Goal: Task Accomplishment & Management: Manage account settings

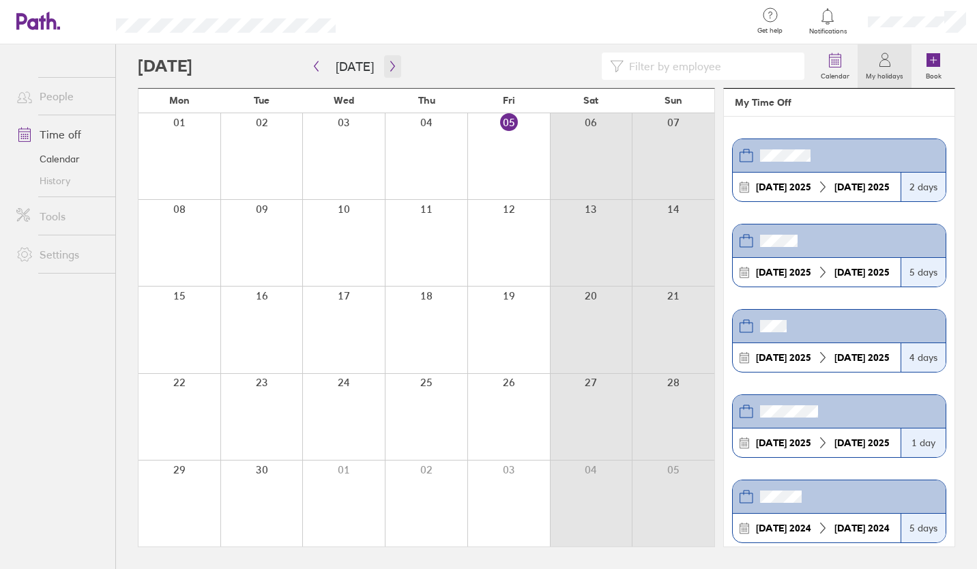
click at [390, 62] on icon "button" at bounding box center [393, 66] width 10 height 11
click at [199, 316] on div at bounding box center [180, 330] width 82 height 86
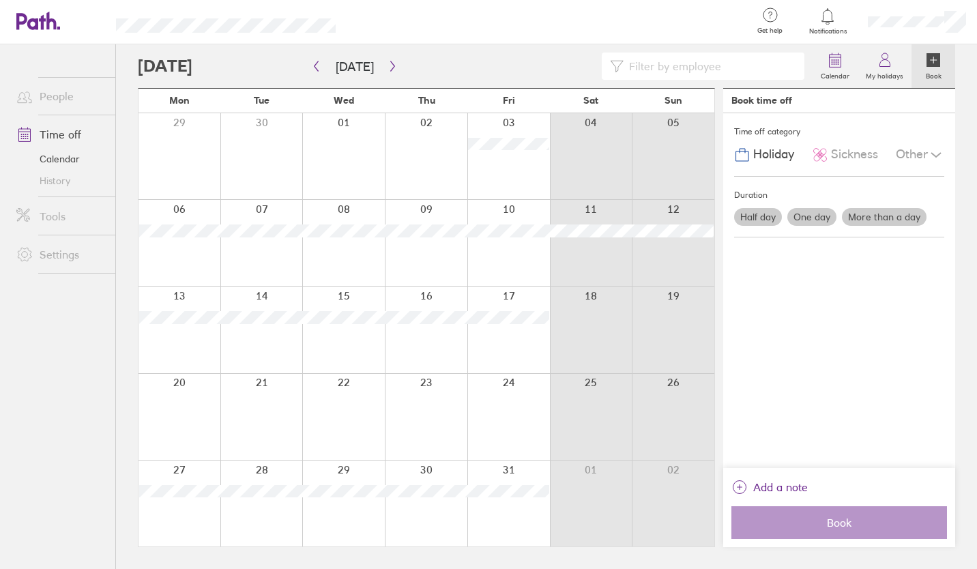
click at [197, 294] on div at bounding box center [180, 330] width 82 height 86
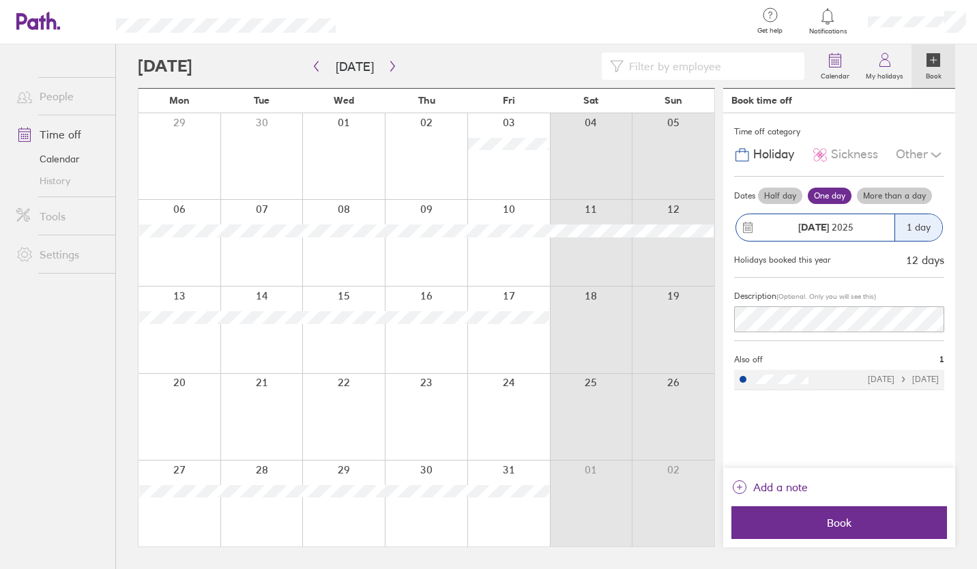
click at [882, 191] on label "More than a day" at bounding box center [894, 196] width 75 height 16
click at [0, 0] on input "More than a day" at bounding box center [0, 0] width 0 height 0
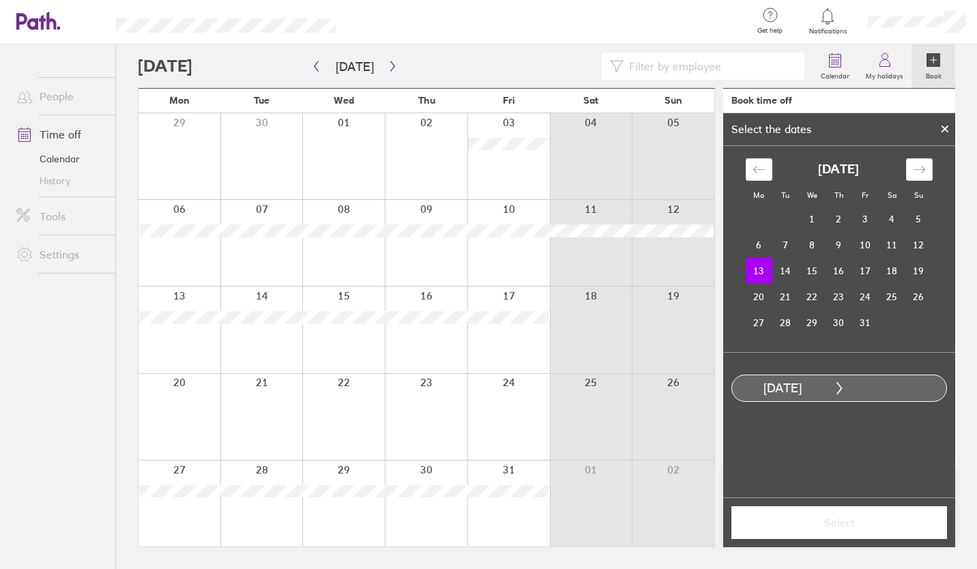
click at [541, 300] on div at bounding box center [509, 330] width 83 height 86
click at [866, 279] on td "17" at bounding box center [865, 271] width 27 height 26
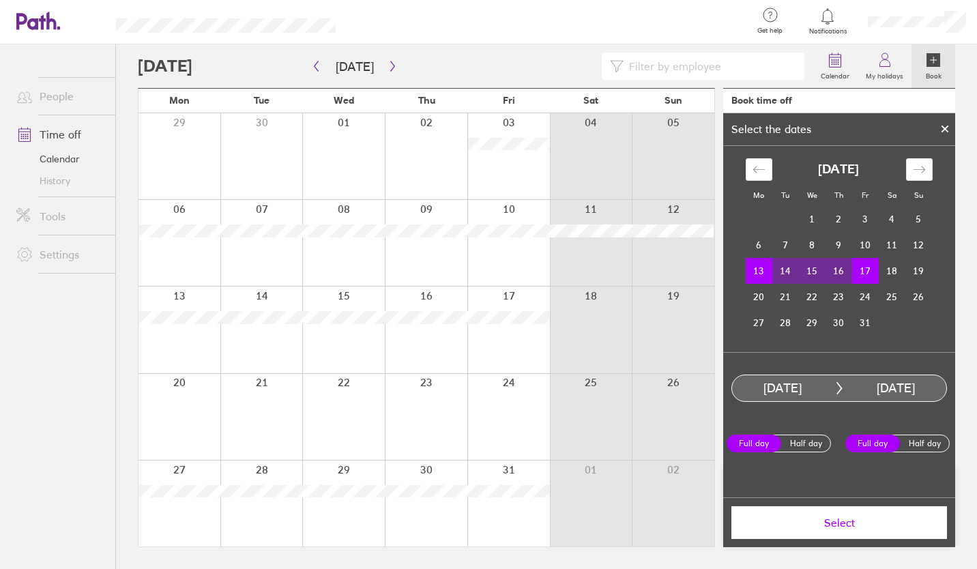
click at [850, 517] on span "Select" at bounding box center [839, 523] width 197 height 12
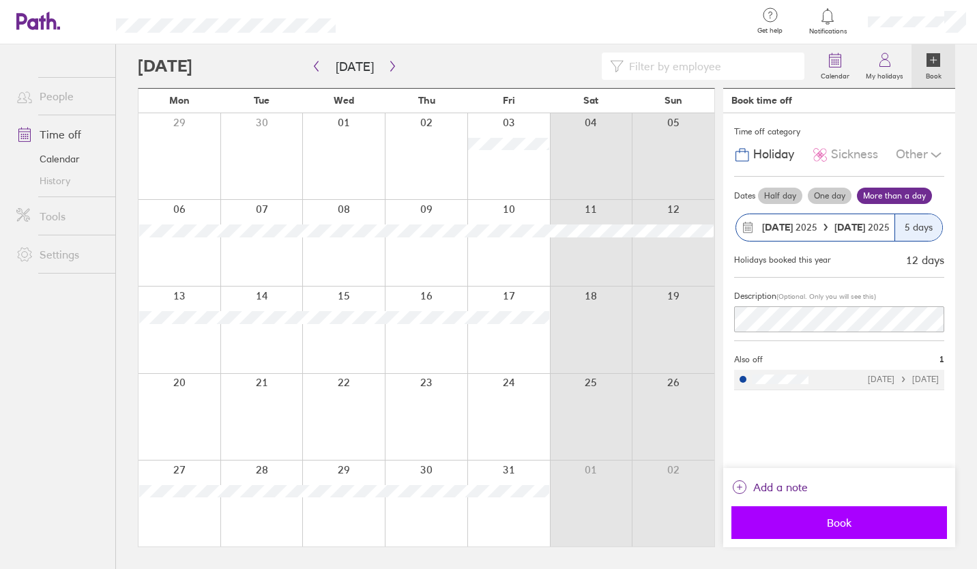
click at [865, 521] on span "Book" at bounding box center [839, 523] width 197 height 12
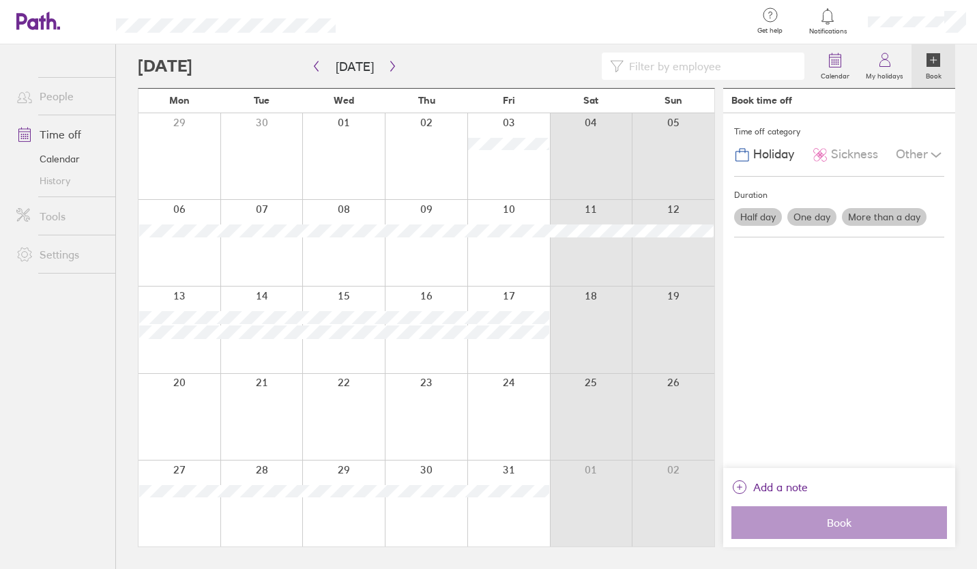
click at [765, 328] on div "Time off category Holiday Sickness Other Duration Half day One day More than a …" at bounding box center [839, 290] width 232 height 355
click at [319, 59] on button "button" at bounding box center [316, 66] width 17 height 23
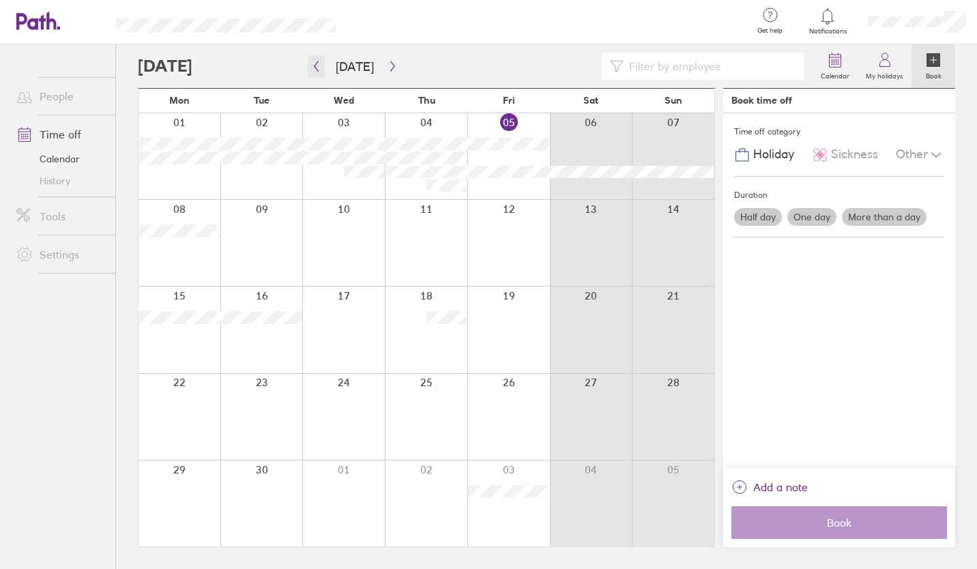
click at [321, 70] on icon "button" at bounding box center [316, 66] width 10 height 11
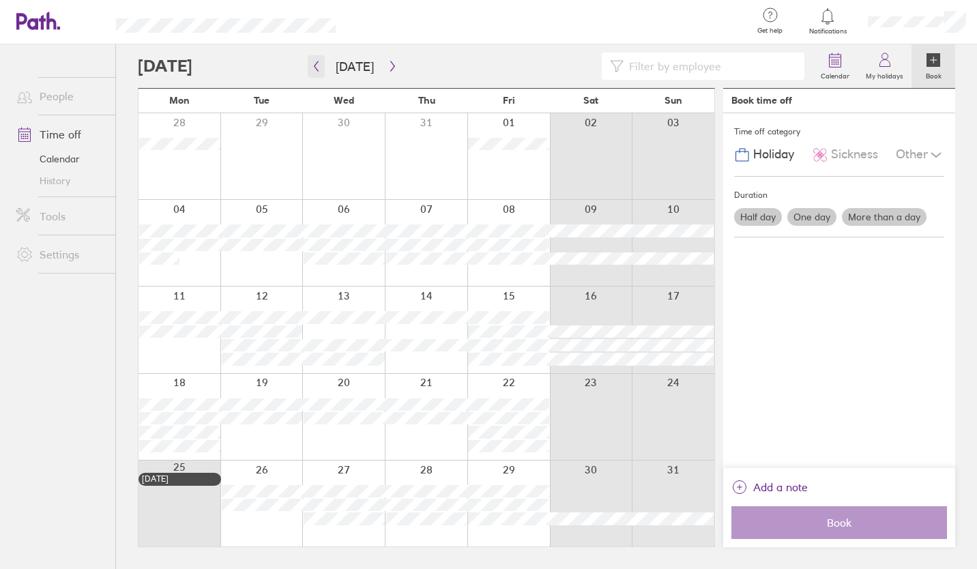
click at [316, 68] on icon "button" at bounding box center [317, 66] width 4 height 10
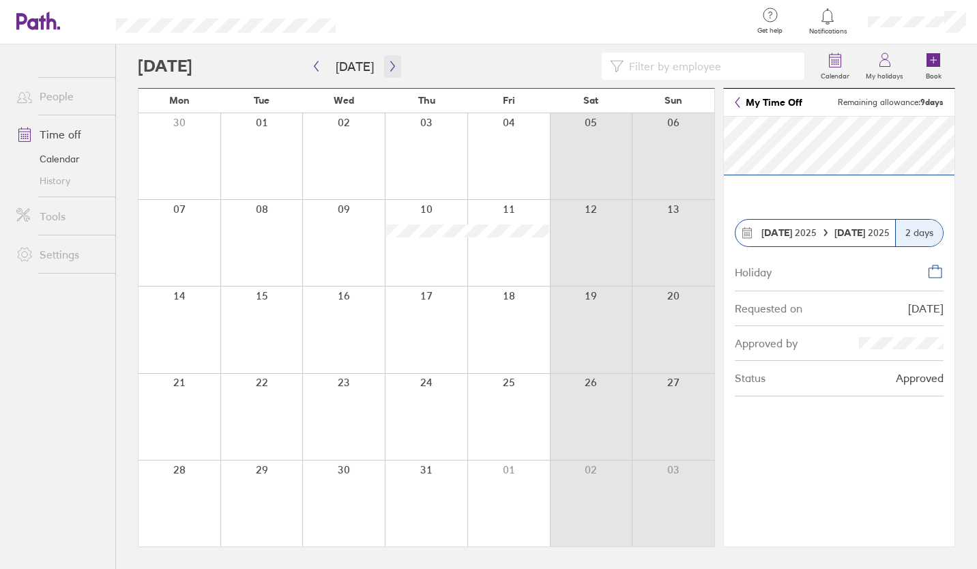
click at [390, 59] on button "button" at bounding box center [392, 66] width 17 height 23
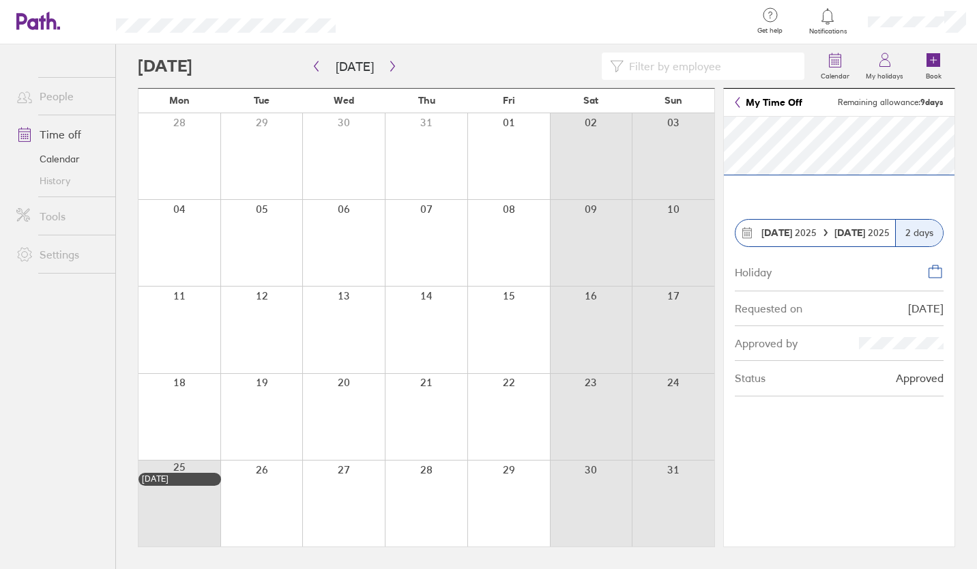
click at [173, 399] on div at bounding box center [180, 417] width 82 height 86
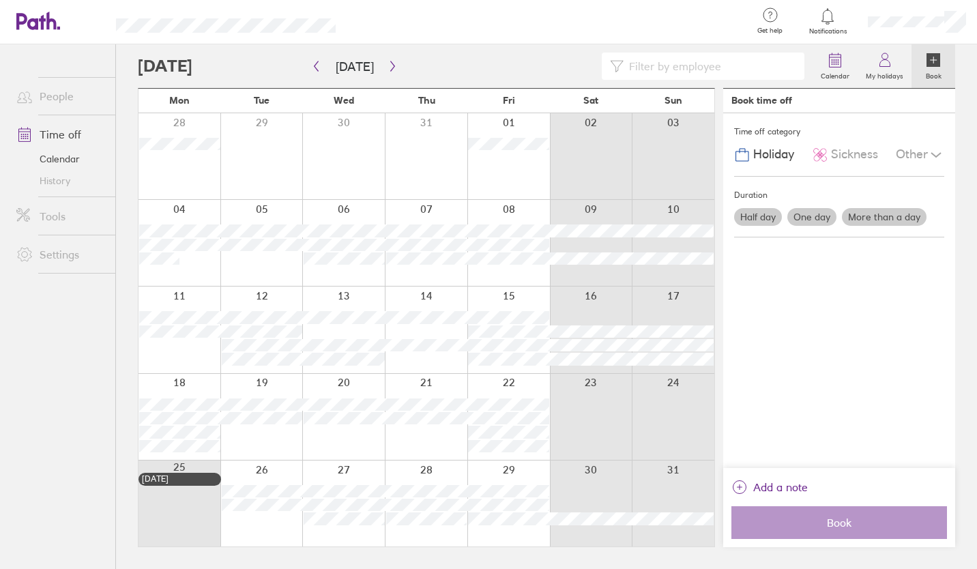
click at [198, 383] on div at bounding box center [180, 417] width 82 height 86
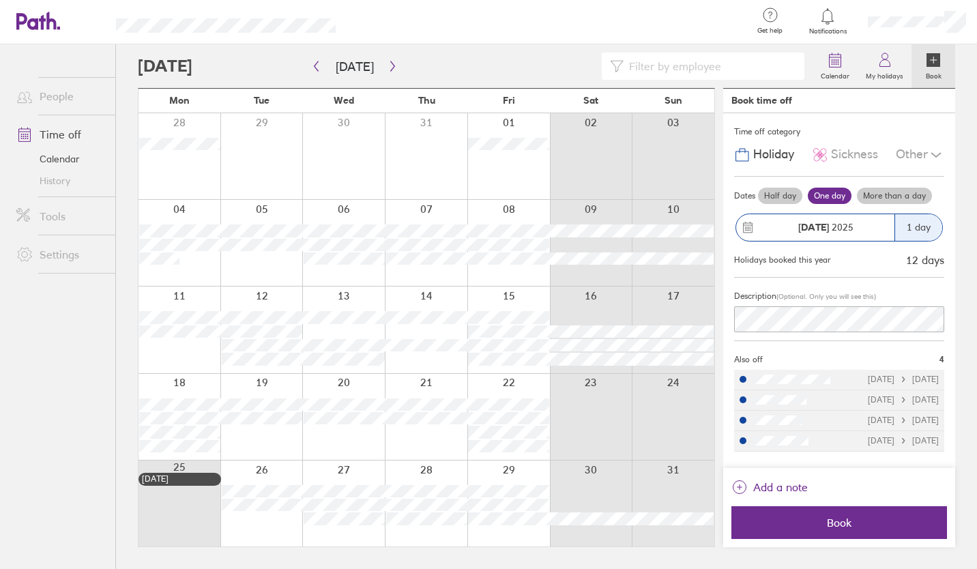
click at [902, 197] on label "More than a day" at bounding box center [894, 196] width 75 height 16
click at [0, 0] on input "More than a day" at bounding box center [0, 0] width 0 height 0
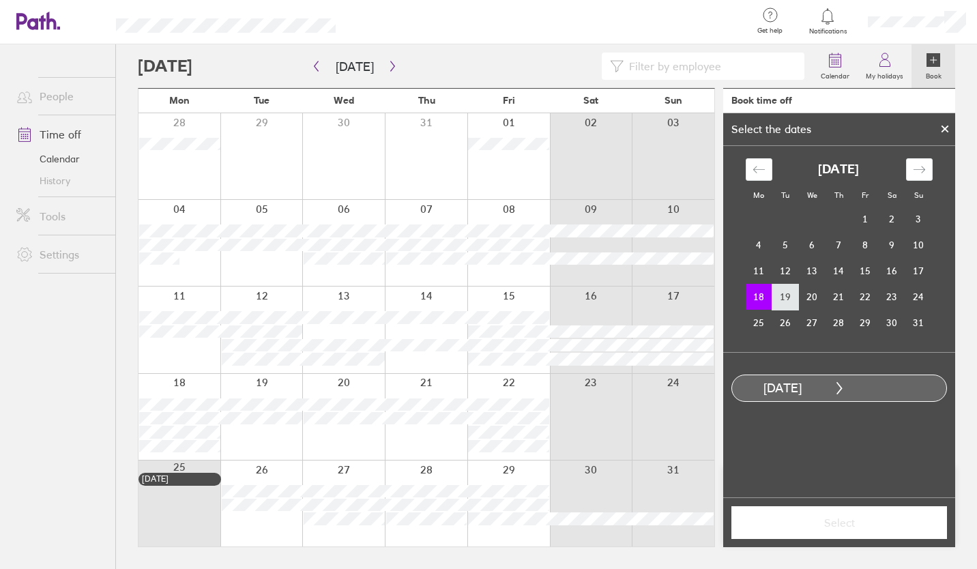
click at [788, 300] on td "19" at bounding box center [786, 297] width 27 height 26
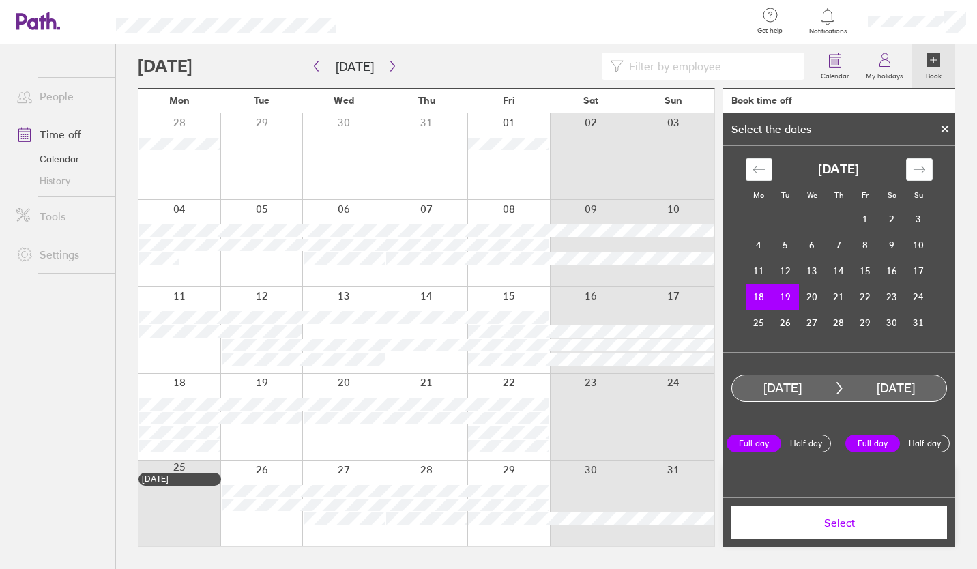
click at [841, 524] on span "Select" at bounding box center [839, 523] width 197 height 12
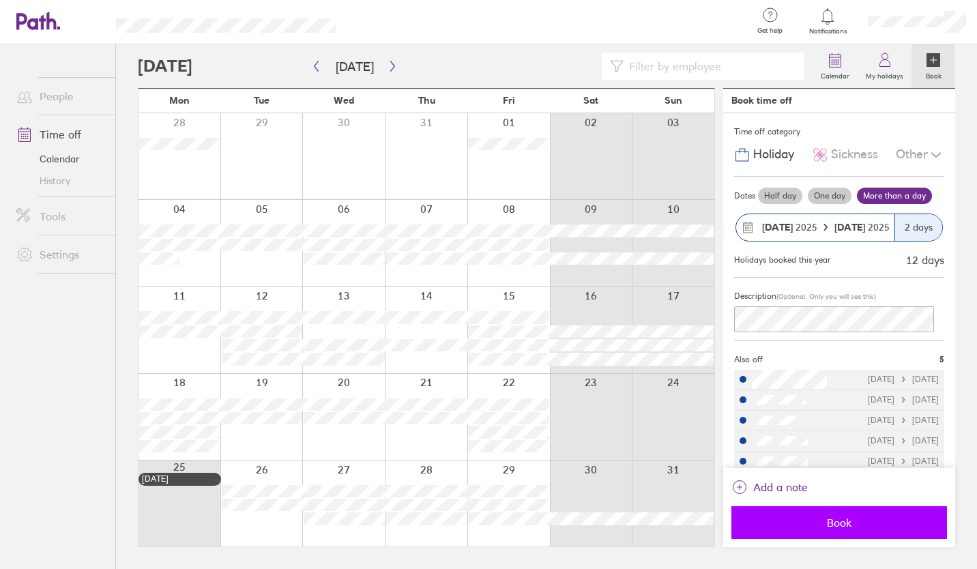
click at [856, 511] on button "Book" at bounding box center [840, 522] width 216 height 33
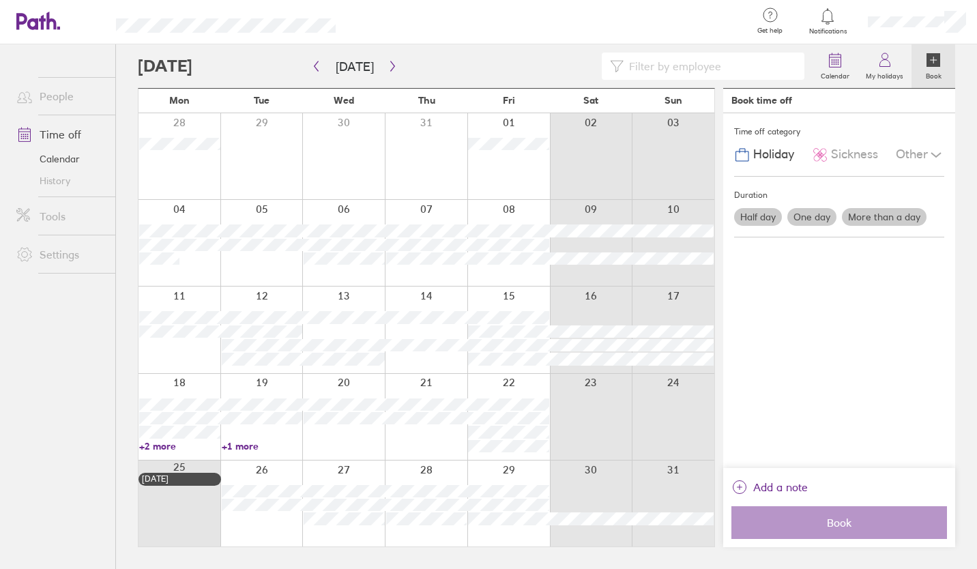
click at [158, 445] on link "+2 more" at bounding box center [179, 446] width 81 height 12
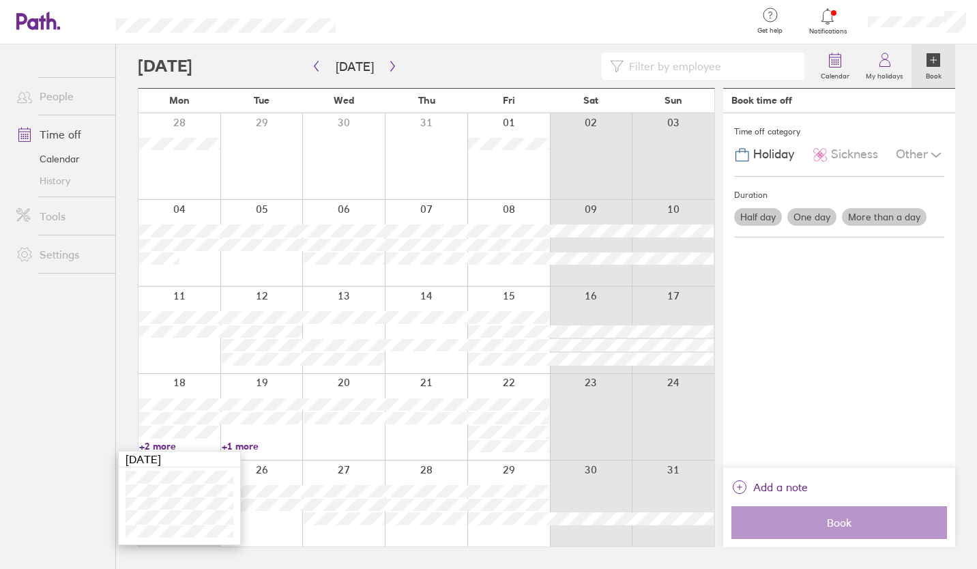
click at [63, 390] on ul "People Time off Calendar History Tools Settings" at bounding box center [57, 284] width 115 height 480
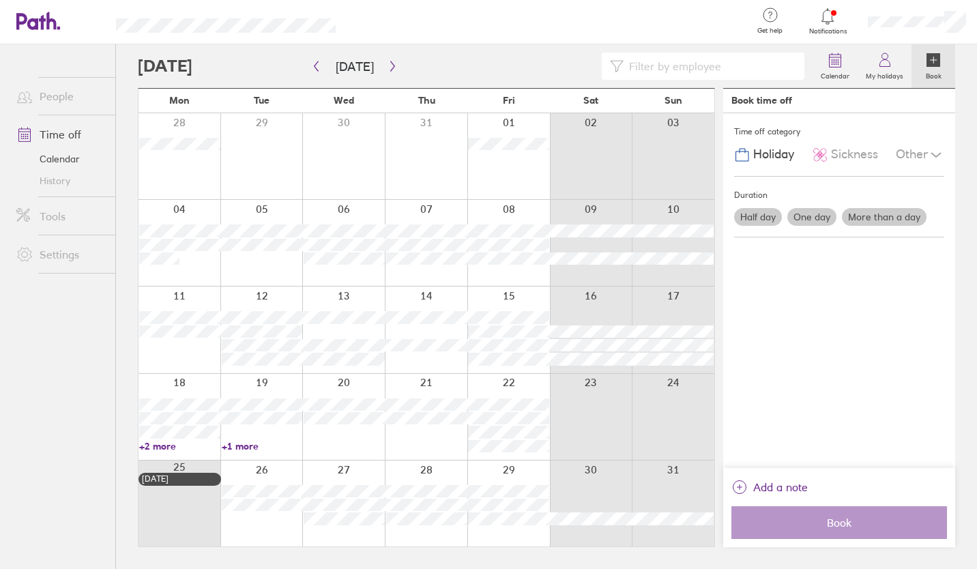
click at [78, 133] on link "Time off" at bounding box center [60, 134] width 110 height 27
